Goal: Complete application form

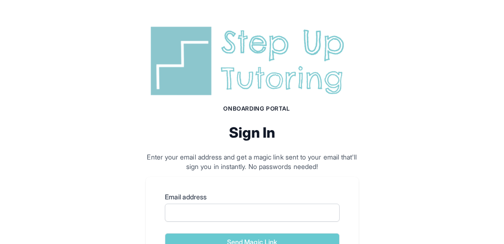
scroll to position [93, 0]
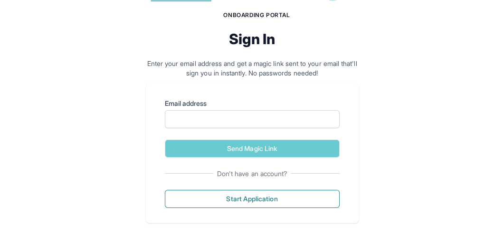
click at [259, 114] on input "Email address" at bounding box center [252, 119] width 175 height 18
type input "**********"
click at [165, 140] on button "Send Magic Link" at bounding box center [252, 149] width 175 height 18
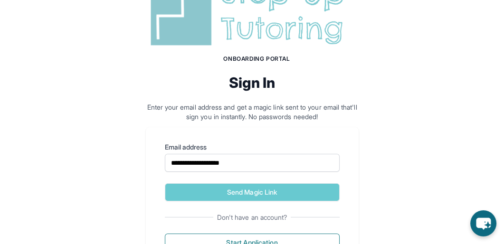
scroll to position [137, 0]
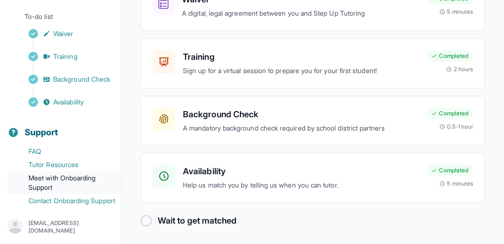
scroll to position [102, 0]
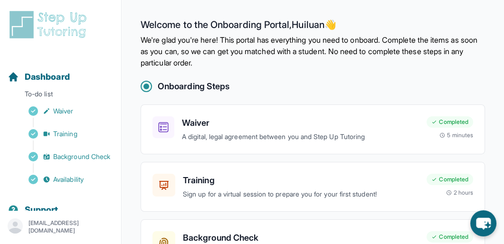
scroll to position [123, 0]
